Goal: Task Accomplishment & Management: Complete application form

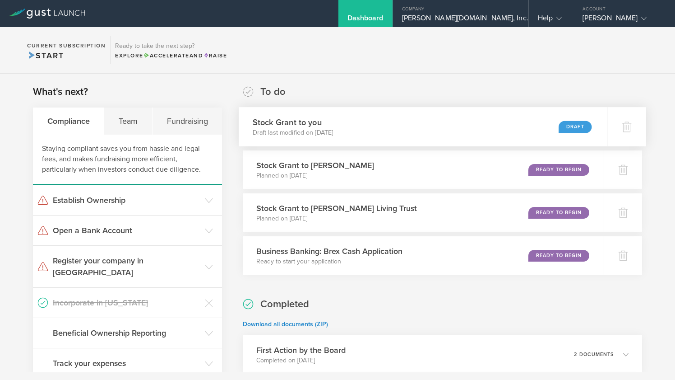
click at [444, 125] on div "Stock Grant to you Draft last modified on Sep 10, 2025 Draft" at bounding box center [423, 126] width 368 height 39
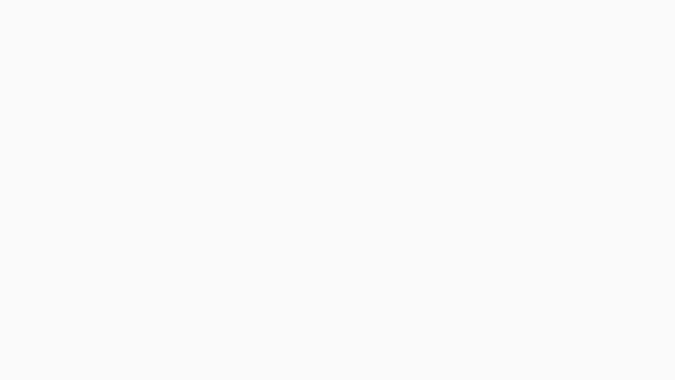
select select "single"
select select "50"
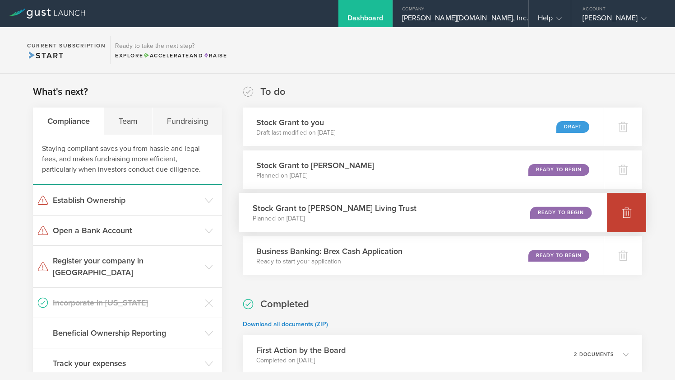
click at [627, 210] on icon at bounding box center [626, 213] width 9 height 9
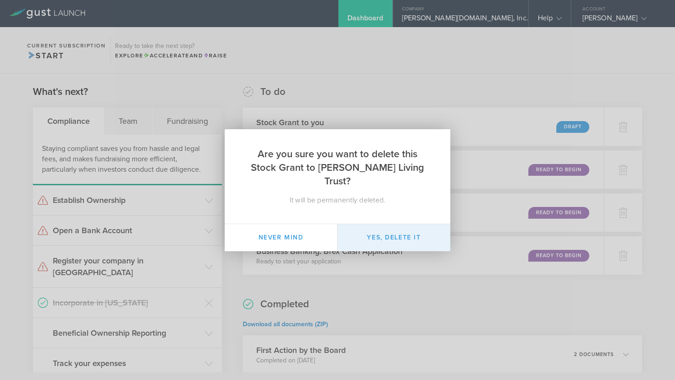
click at [369, 231] on button "Yes, delete it" at bounding box center [394, 237] width 113 height 27
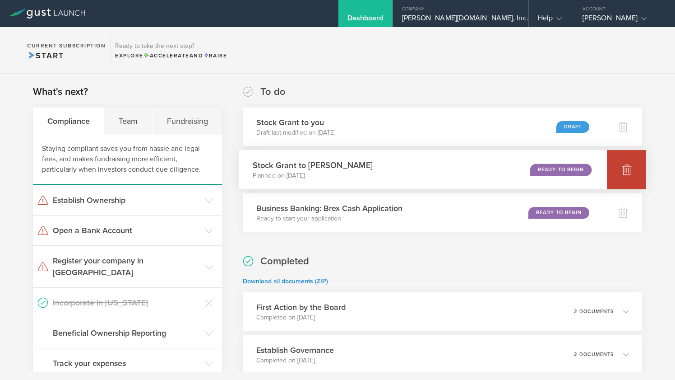
click at [628, 170] on icon at bounding box center [626, 170] width 9 height 9
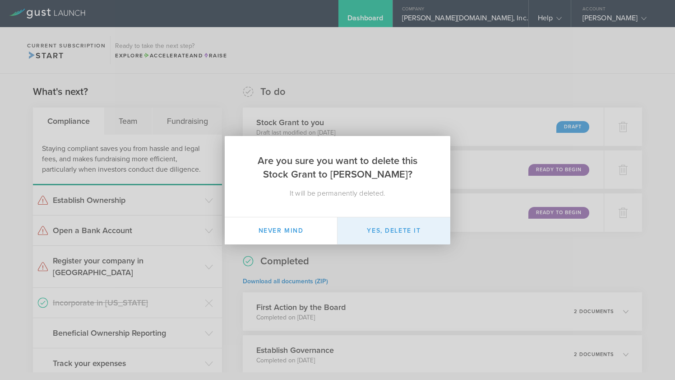
click at [387, 225] on button "Yes, delete it" at bounding box center [394, 230] width 113 height 27
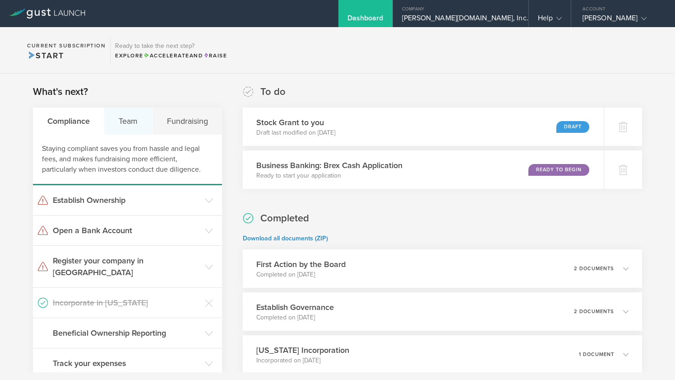
click at [128, 117] on div "Team" at bounding box center [128, 120] width 48 height 27
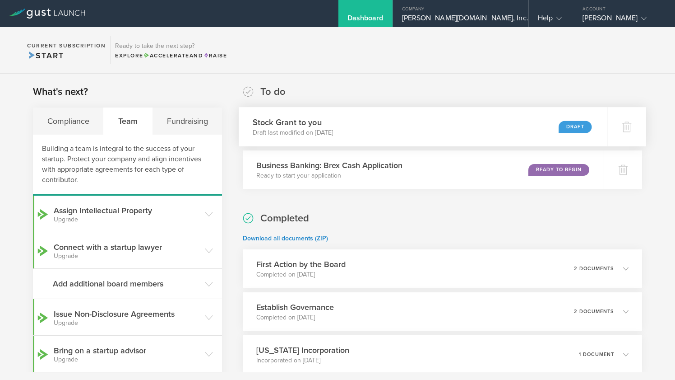
click at [401, 128] on div "Stock Grant to you Draft last modified on Sep 10, 2025 Draft" at bounding box center [423, 126] width 368 height 39
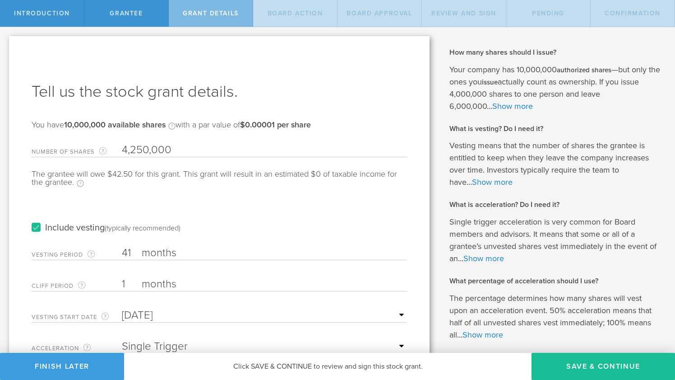
select select "single"
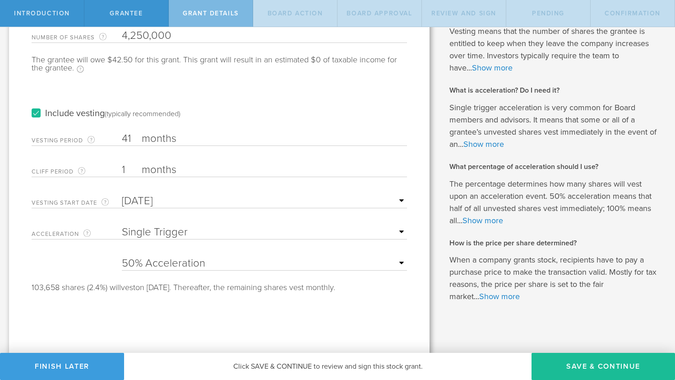
scroll to position [117, 0]
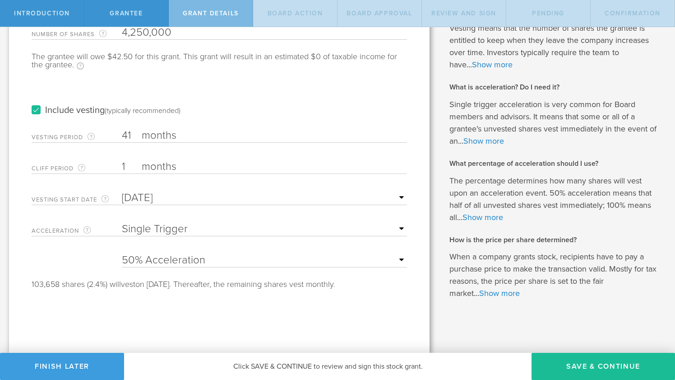
click at [235, 260] on select "25% Acceleration 50% Acceleration 75% Acceleration 100% Acceleration" at bounding box center [264, 260] width 285 height 14
click at [122, 253] on select "25% Acceleration 50% Acceleration 75% Acceleration 100% Acceleration" at bounding box center [264, 260] width 285 height 14
click at [220, 260] on select "25% Acceleration 50% Acceleration 75% Acceleration 100% Acceleration" at bounding box center [264, 260] width 285 height 14
select select "100"
click at [122, 253] on select "25% Acceleration 50% Acceleration 75% Acceleration 100% Acceleration" at bounding box center [264, 260] width 285 height 14
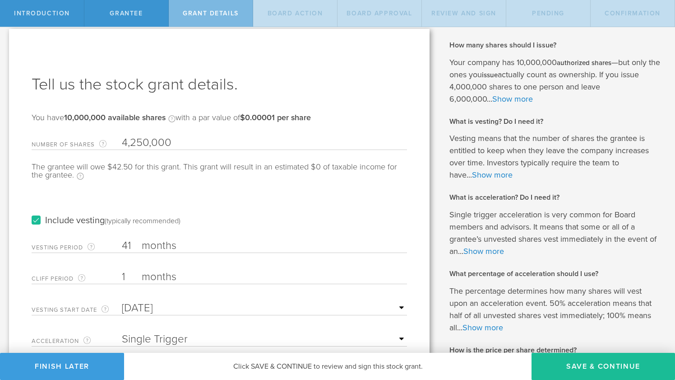
scroll to position [0, 0]
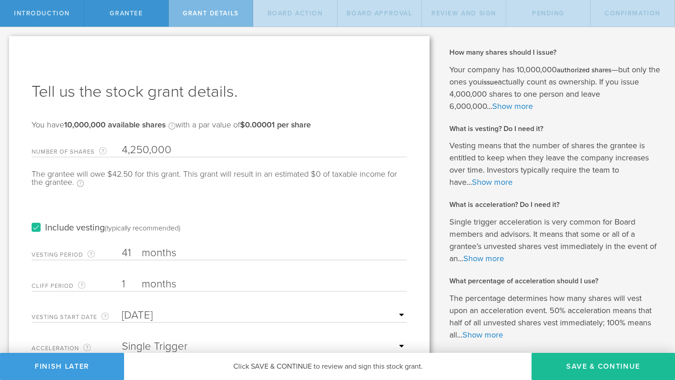
click at [151, 12] on div "Grantee" at bounding box center [126, 13] width 84 height 27
click at [134, 15] on span "Grantee" at bounding box center [126, 13] width 33 height 8
click at [573, 367] on button "Save & Continue" at bounding box center [604, 366] width 144 height 27
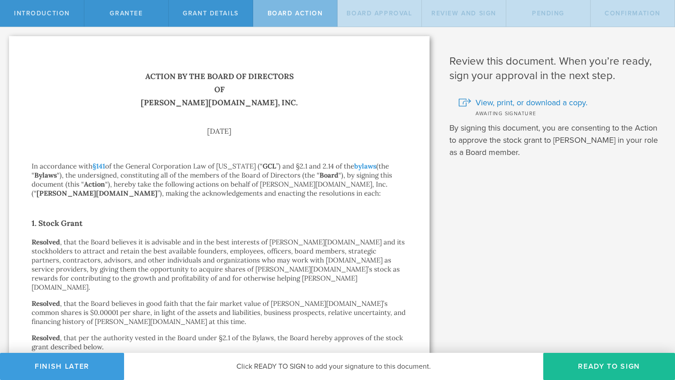
click at [76, 358] on p "Grant shares" at bounding box center [220, 362] width 376 height 9
click at [77, 363] on button "Finish Later" at bounding box center [62, 366] width 124 height 27
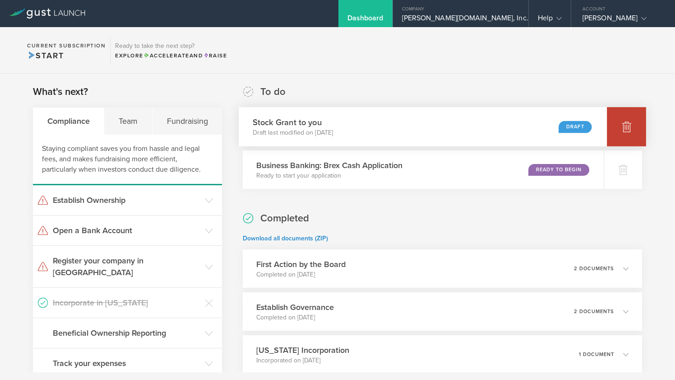
click at [630, 123] on icon at bounding box center [626, 127] width 9 height 9
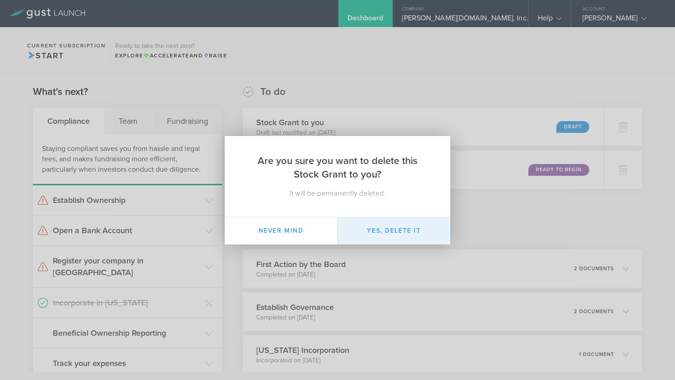
click at [386, 236] on button "Yes, delete it" at bounding box center [394, 230] width 113 height 27
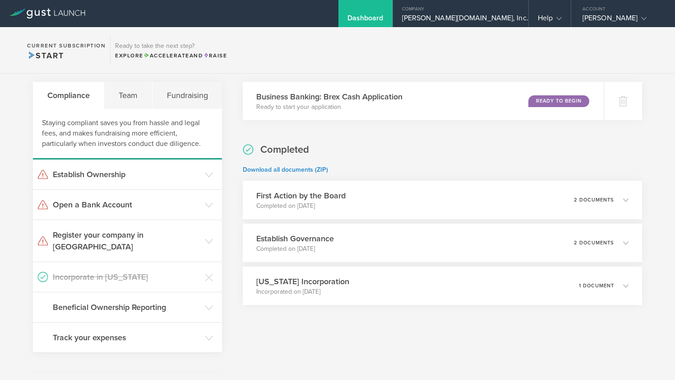
scroll to position [20, 0]
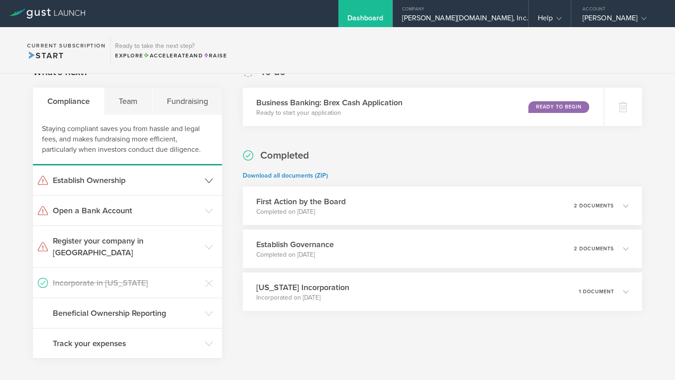
click at [130, 187] on header "Establish Ownership" at bounding box center [127, 180] width 189 height 30
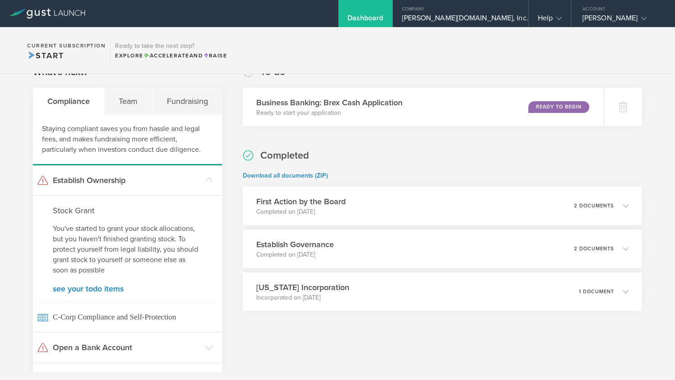
click at [123, 251] on p "You've started to grant your stock allocations, but you haven't finished granti…" at bounding box center [127, 249] width 149 height 52
click at [105, 288] on link "see your todo items" at bounding box center [127, 288] width 149 height 8
click at [142, 246] on p "You've started to grant your stock allocations, but you haven't finished granti…" at bounding box center [127, 249] width 149 height 52
click at [150, 213] on h4 "Stock Grant" at bounding box center [127, 210] width 149 height 12
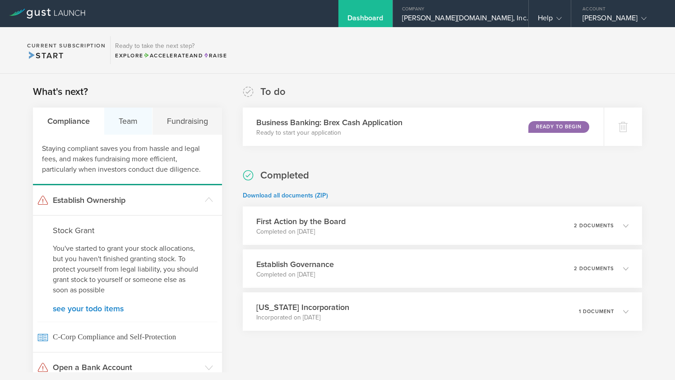
click at [128, 123] on div "Team" at bounding box center [128, 120] width 48 height 27
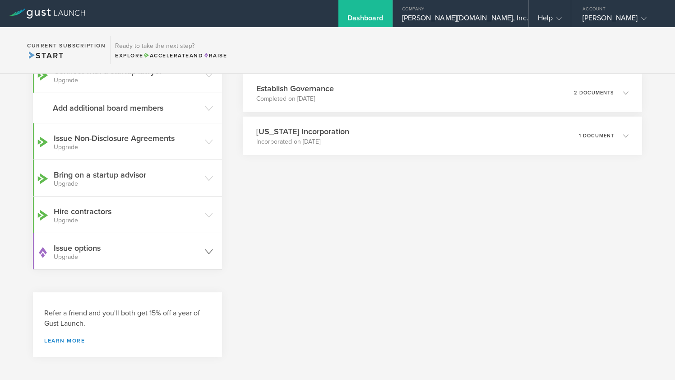
scroll to position [181, 0]
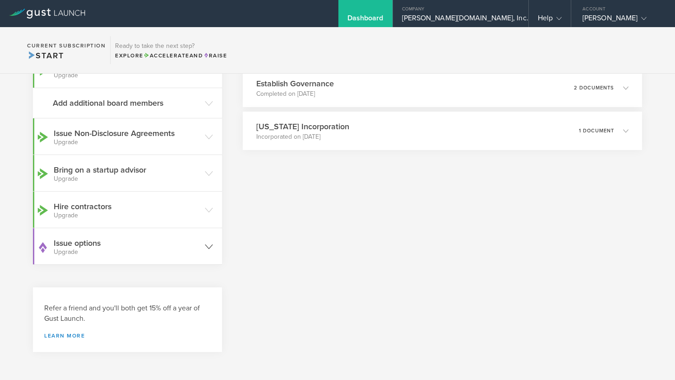
click at [161, 239] on h3 "Issue options Upgrade" at bounding box center [127, 246] width 147 height 18
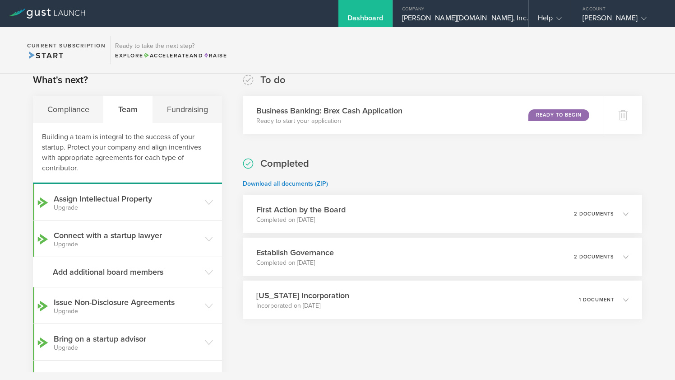
scroll to position [0, 0]
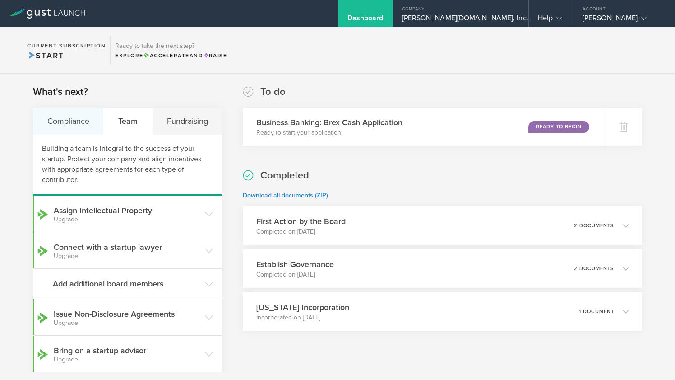
click at [88, 115] on div "Compliance" at bounding box center [68, 120] width 71 height 27
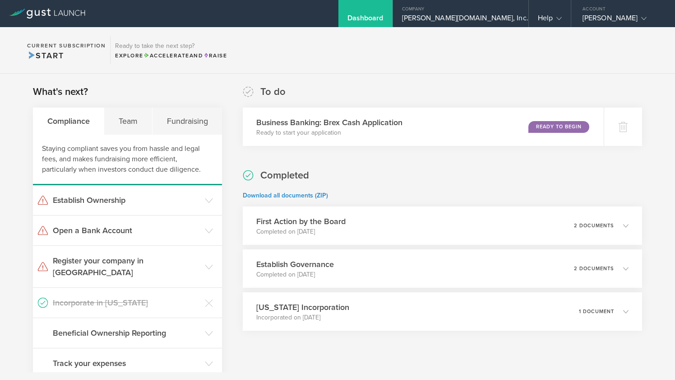
click at [384, 15] on div "Dashboard" at bounding box center [366, 21] width 36 height 14
click at [138, 200] on h3 "Establish Ownership" at bounding box center [127, 200] width 148 height 12
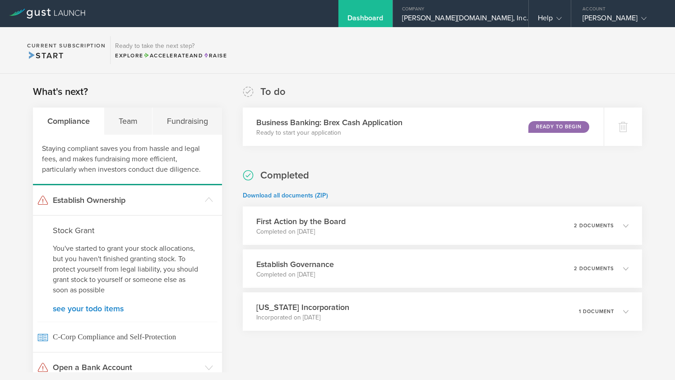
click at [83, 236] on h4 "Stock Grant" at bounding box center [127, 230] width 149 height 12
click at [88, 310] on link "see your todo items" at bounding box center [127, 308] width 149 height 8
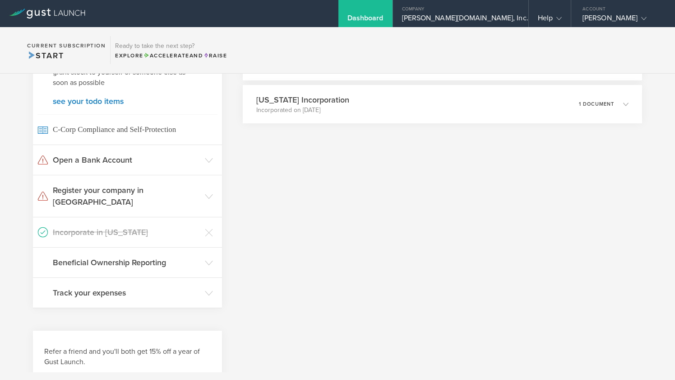
scroll to position [239, 0]
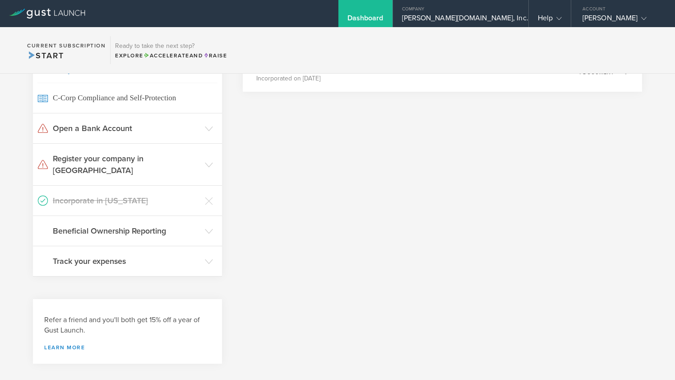
click at [56, 51] on span "Start" at bounding box center [45, 56] width 37 height 10
click at [520, 19] on div "Archie.com, Inc." at bounding box center [460, 21] width 135 height 14
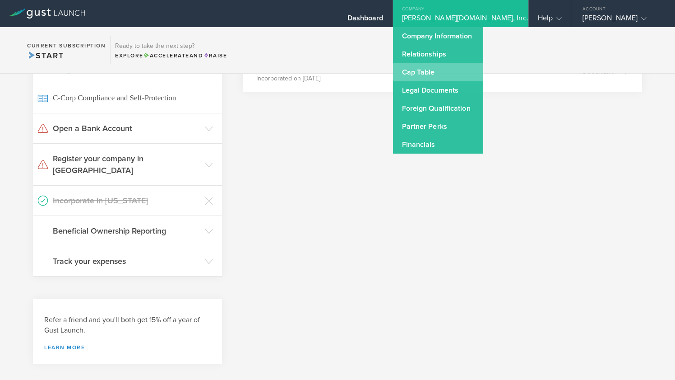
click at [478, 72] on link "Cap Table" at bounding box center [438, 72] width 90 height 18
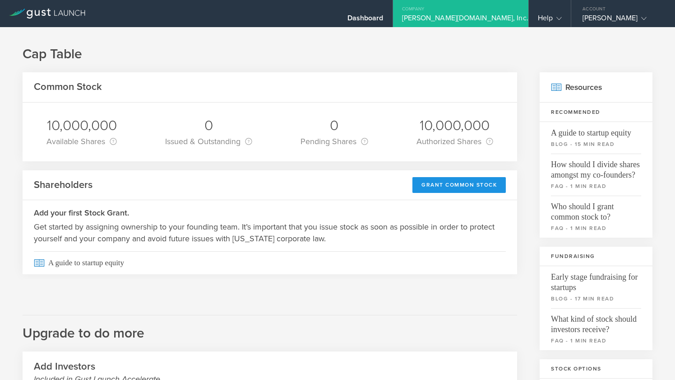
click at [454, 182] on div "Grant Common Stock" at bounding box center [459, 185] width 93 height 16
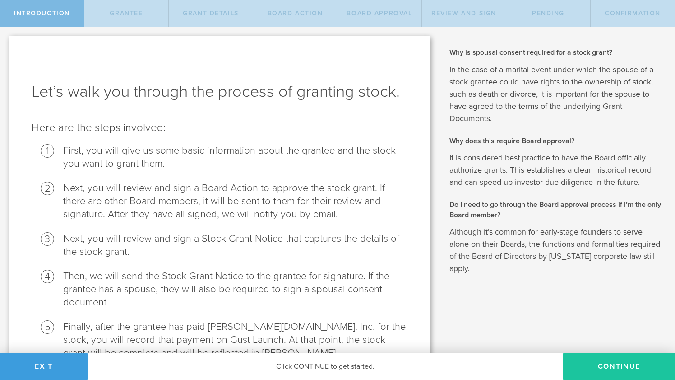
click at [618, 370] on button "Continue" at bounding box center [619, 366] width 112 height 27
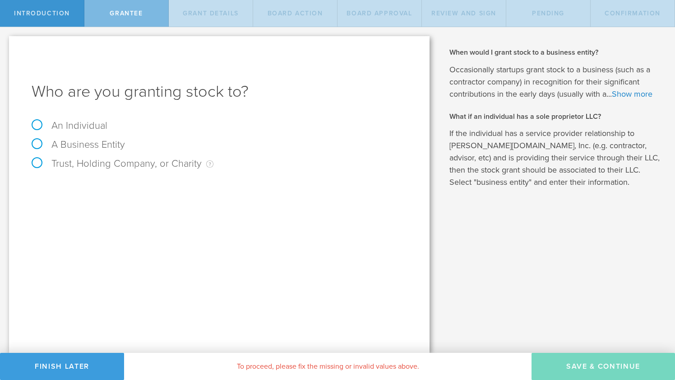
click at [36, 163] on label "Trust, Holding Company, or Charity An individual that has a service provider re…" at bounding box center [123, 164] width 182 height 12
click at [6, 42] on input "Trust, Holding Company, or Charity An individual that has a service provider re…" at bounding box center [3, 34] width 6 height 14
radio input "true"
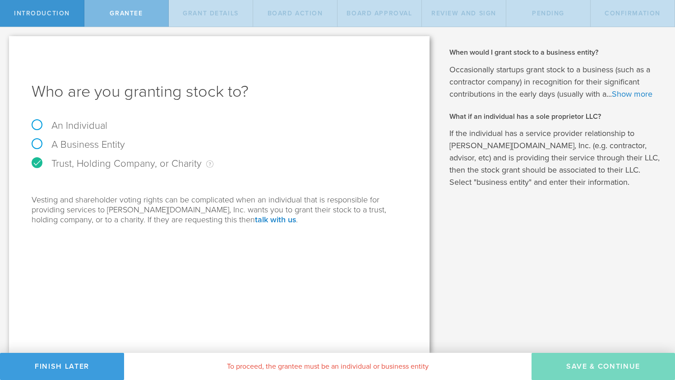
click at [39, 123] on label "An Individual" at bounding box center [70, 126] width 76 height 12
click at [6, 42] on input "An Individual" at bounding box center [3, 34] width 6 height 14
radio input "true"
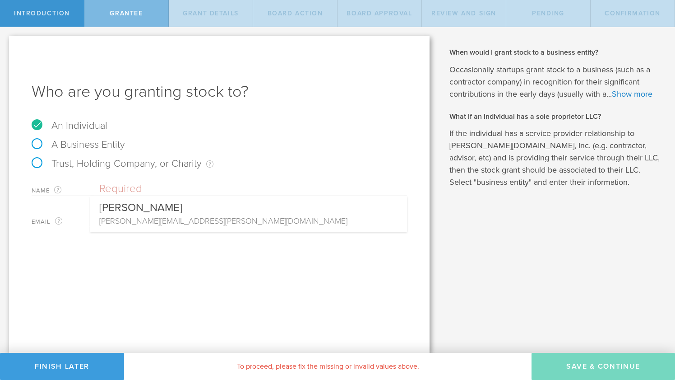
click at [108, 188] on input "text" at bounding box center [253, 189] width 308 height 14
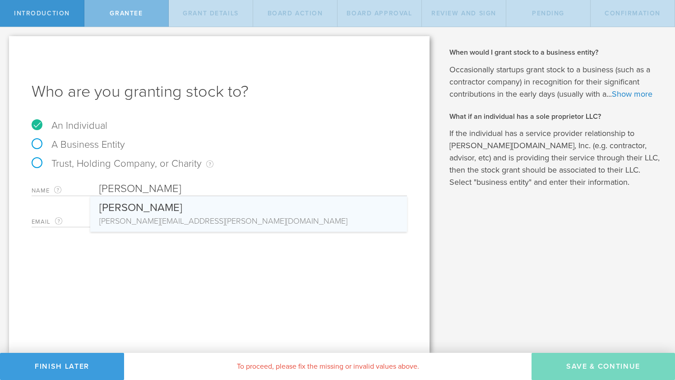
click at [133, 211] on div "[PERSON_NAME]" at bounding box center [248, 205] width 299 height 19
type input "[PERSON_NAME]"
type input "[PERSON_NAME][EMAIL_ADDRESS][PERSON_NAME][DOMAIN_NAME]"
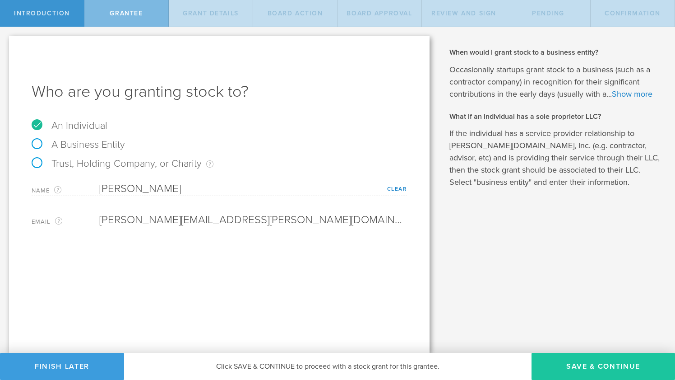
click at [590, 365] on button "Save & Continue" at bounding box center [604, 366] width 144 height 27
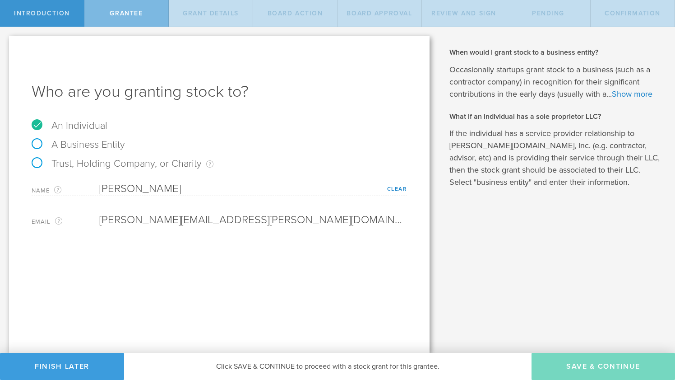
type input "48"
type input "12"
select select "none"
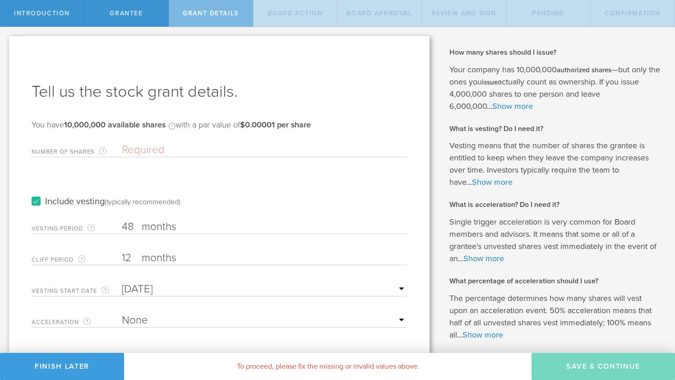
click at [167, 149] on input "Number of Shares The total amount of stock the company is granting to this reci…" at bounding box center [264, 150] width 285 height 14
click at [134, 227] on input "48" at bounding box center [264, 227] width 285 height 14
click at [140, 256] on input "12" at bounding box center [264, 258] width 285 height 14
click at [163, 260] on label "months" at bounding box center [187, 258] width 90 height 15
click at [163, 260] on input "12" at bounding box center [264, 258] width 285 height 14
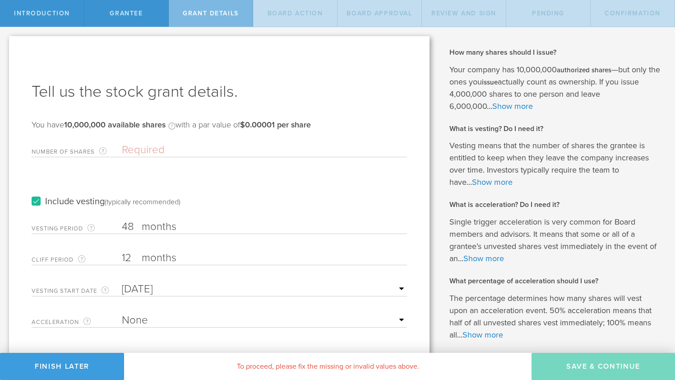
click at [163, 252] on label "months" at bounding box center [187, 258] width 90 height 15
click at [163, 252] on input "12" at bounding box center [264, 258] width 285 height 14
click at [161, 223] on label "months" at bounding box center [187, 227] width 90 height 15
click at [161, 223] on input "48" at bounding box center [264, 227] width 285 height 14
click at [153, 147] on input "Number of Shares The total amount of stock the company is granting to this reci…" at bounding box center [264, 150] width 285 height 14
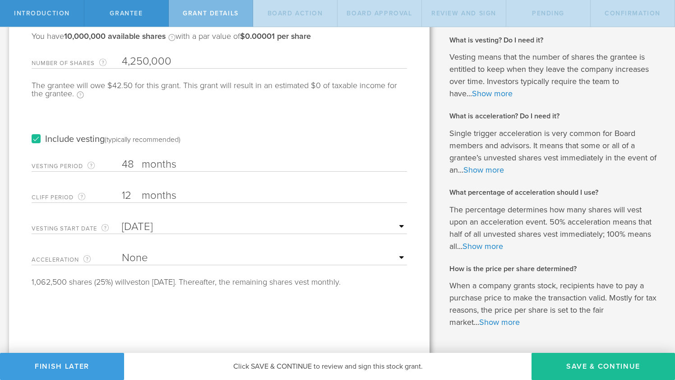
scroll to position [93, 0]
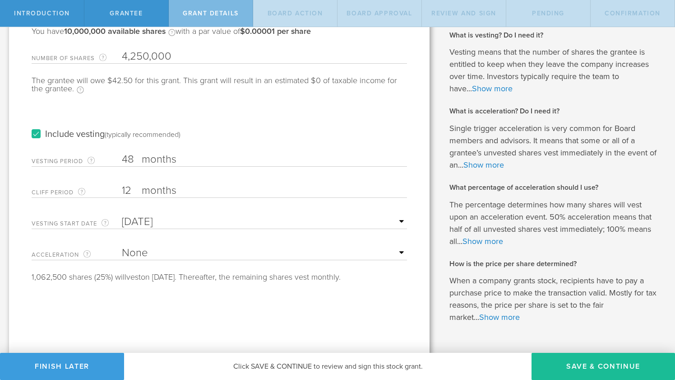
type input "4,250,000"
click at [165, 253] on select "None Single Trigger Double Trigger" at bounding box center [264, 253] width 285 height 14
select select "single"
click at [122, 246] on select "None Single Trigger Double Trigger" at bounding box center [264, 253] width 285 height 14
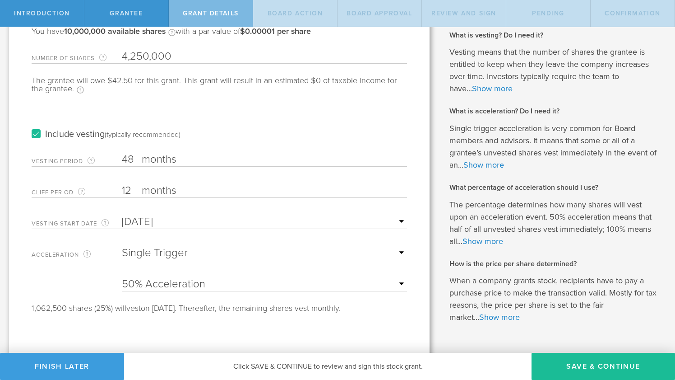
click at [157, 283] on select "25% Acceleration 50% Acceleration 75% Acceleration 100% Acceleration" at bounding box center [264, 284] width 285 height 14
select select "100"
click at [122, 277] on select "25% Acceleration 50% Acceleration 75% Acceleration 100% Acceleration" at bounding box center [264, 284] width 285 height 14
click at [155, 189] on label "months" at bounding box center [187, 191] width 90 height 15
click at [155, 189] on input "12" at bounding box center [264, 191] width 285 height 14
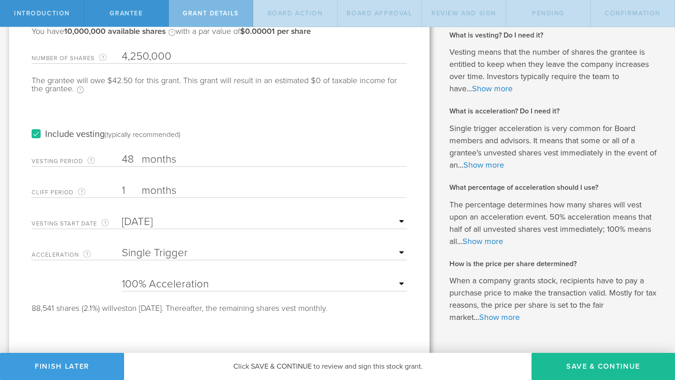
type input "1"
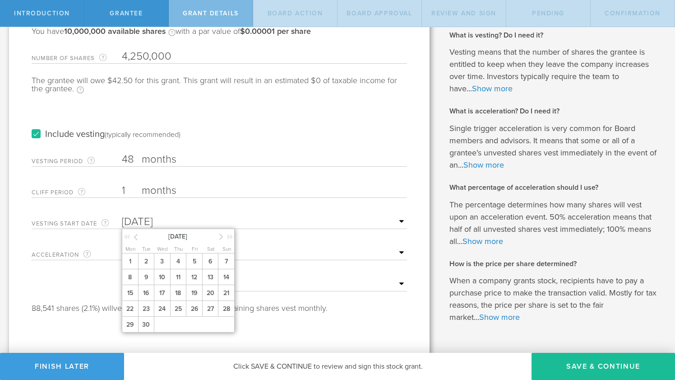
type input "[DATE]"
click at [215, 177] on form "Number of Shares The total amount of stock the company is granting to this reci…" at bounding box center [220, 178] width 376 height 267
click at [207, 219] on input "[DATE]" at bounding box center [264, 222] width 285 height 14
click at [143, 260] on span "2" at bounding box center [146, 261] width 16 height 16
click at [174, 219] on input "[DATE]" at bounding box center [264, 222] width 285 height 14
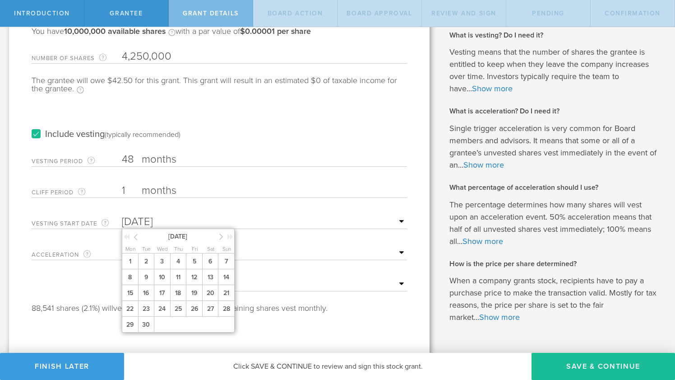
click at [134, 235] on icon at bounding box center [136, 236] width 4 height 11
click at [192, 263] on span "1" at bounding box center [194, 261] width 16 height 16
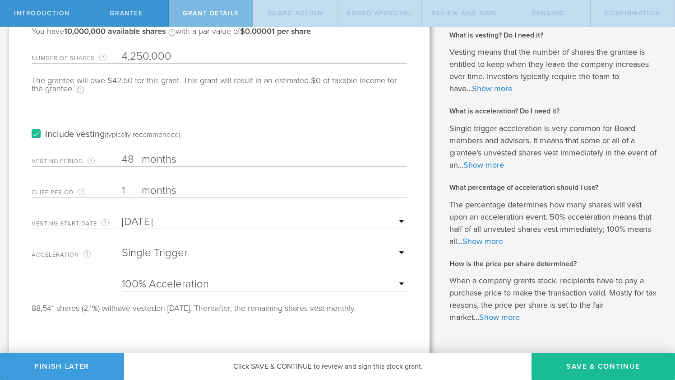
click at [135, 155] on input "48" at bounding box center [264, 160] width 285 height 14
click at [149, 223] on input "[DATE]" at bounding box center [264, 222] width 285 height 14
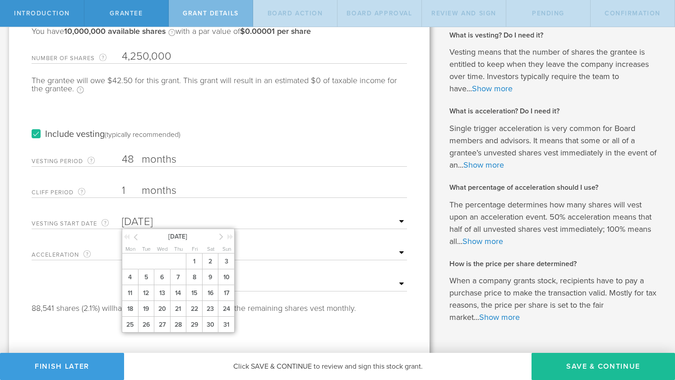
click at [137, 236] on icon at bounding box center [136, 236] width 4 height 11
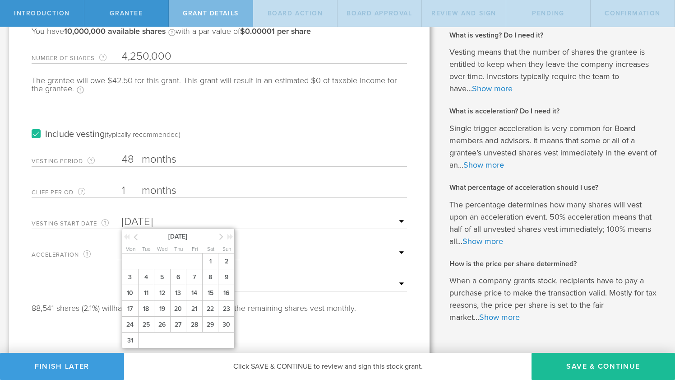
click at [137, 236] on icon at bounding box center [136, 236] width 4 height 11
click at [178, 276] on span "6" at bounding box center [178, 277] width 16 height 16
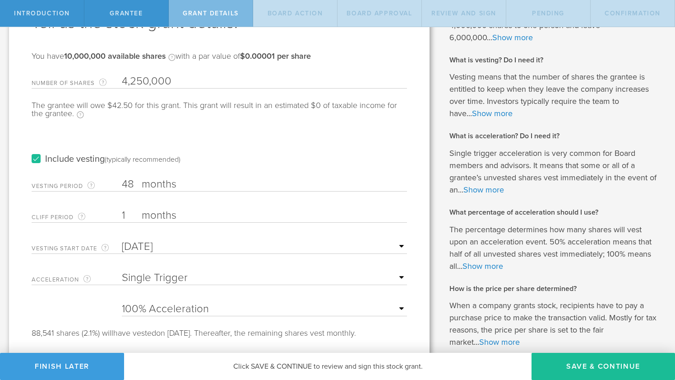
scroll to position [0, 0]
